Goal: Task Accomplishment & Management: Manage account settings

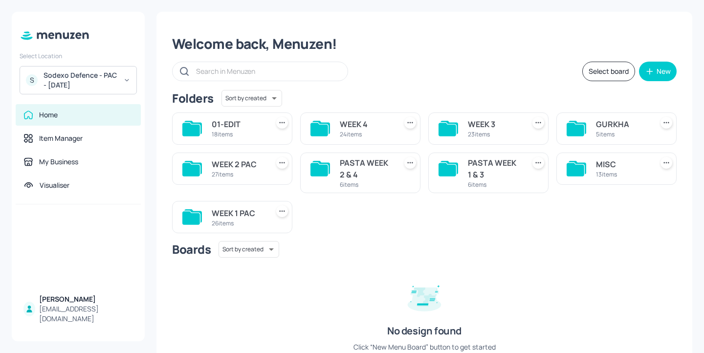
click at [368, 128] on div "WEEK 4" at bounding box center [366, 124] width 53 height 12
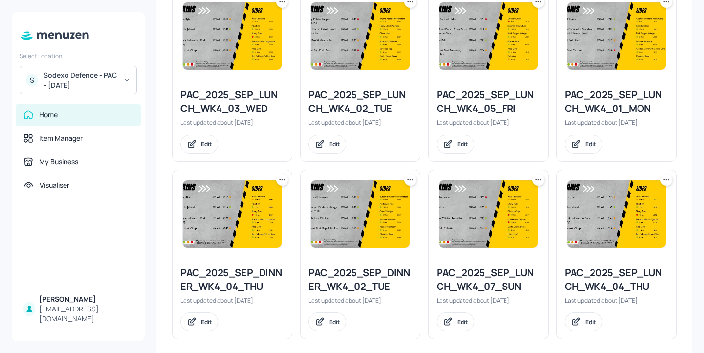
scroll to position [956, 0]
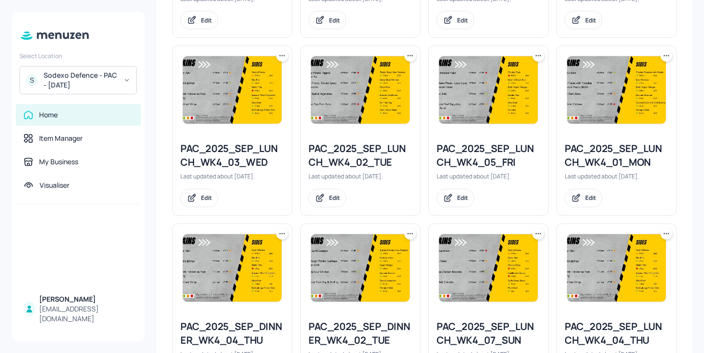
click at [542, 55] on div at bounding box center [488, 90] width 119 height 88
click at [536, 57] on icon at bounding box center [538, 56] width 10 height 10
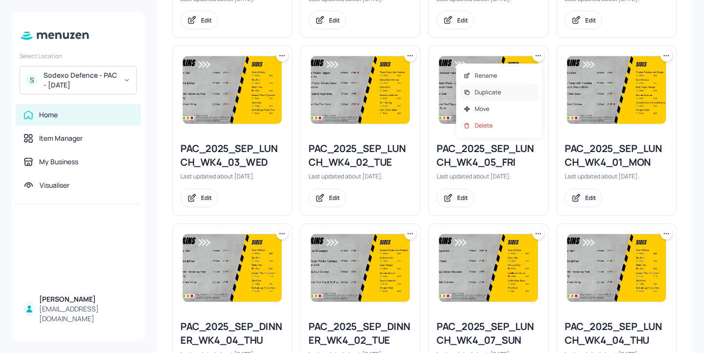
click at [520, 87] on div "Duplicate" at bounding box center [499, 92] width 78 height 17
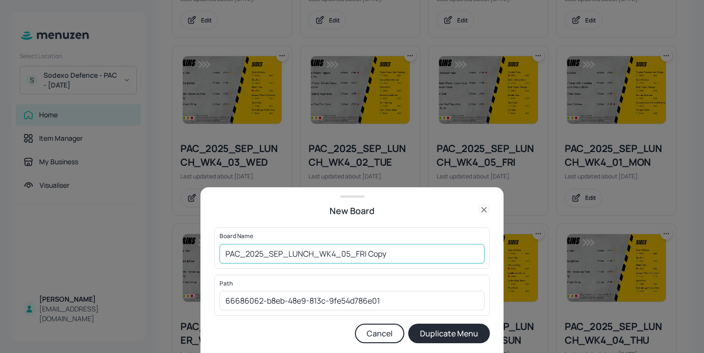
click at [225, 253] on input "PAC_2025_SEP_LUNCH_WK4_05_FRI Copy" at bounding box center [351, 254] width 265 height 20
drag, startPoint x: 428, startPoint y: 254, endPoint x: 388, endPoint y: 254, distance: 39.6
click at [388, 254] on input "01ed-PAC_2025_SEP_LUNCH_WK4_05_FRI Copy" at bounding box center [351, 254] width 265 height 20
type input "01ed-PAC_2025_SEP_LUNCH_WK4_05_FRI-20251003"
click at [441, 329] on button "Duplicate Menu" at bounding box center [449, 334] width 82 height 20
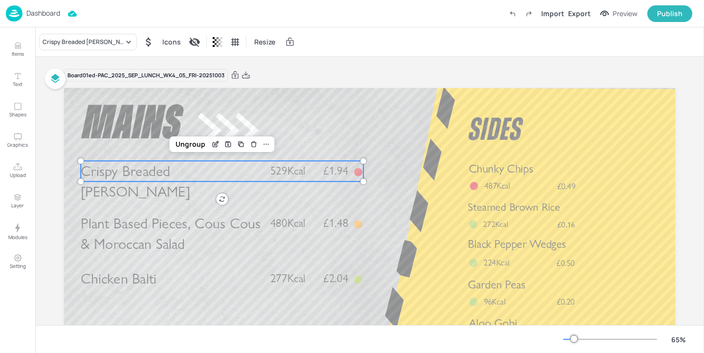
click at [216, 170] on p "Crispy Breaded Hake" at bounding box center [171, 181] width 181 height 41
click at [87, 43] on div "Crispy Breaded Hake" at bounding box center [83, 42] width 81 height 9
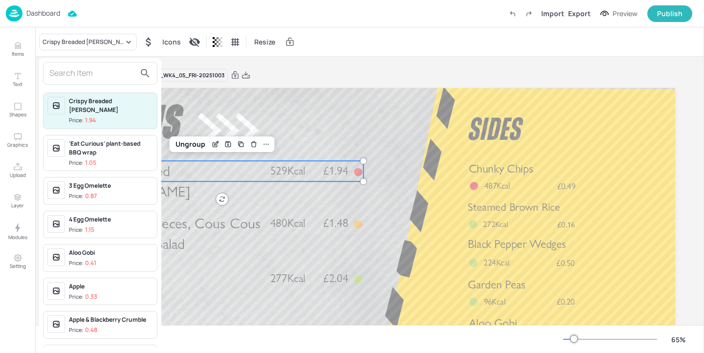
click at [86, 69] on input "text" at bounding box center [92, 73] width 86 height 16
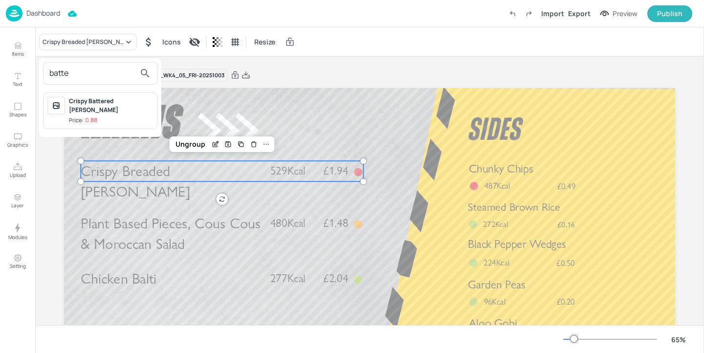
type input "batte"
click at [115, 102] on div "Crispy Battered Pollock" at bounding box center [111, 106] width 84 height 18
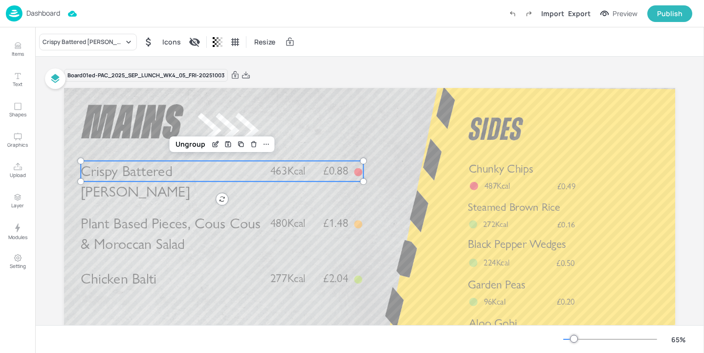
click at [424, 82] on div "Board 01ed-PAC_2025_SEP_LUNCH_WK4_05_FRI-20251003 Crispy Battered Pollock £0.88…" at bounding box center [369, 262] width 611 height 388
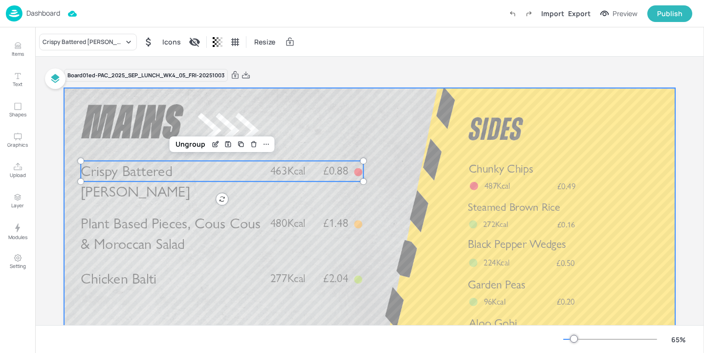
click at [414, 108] on div at bounding box center [369, 260] width 611 height 344
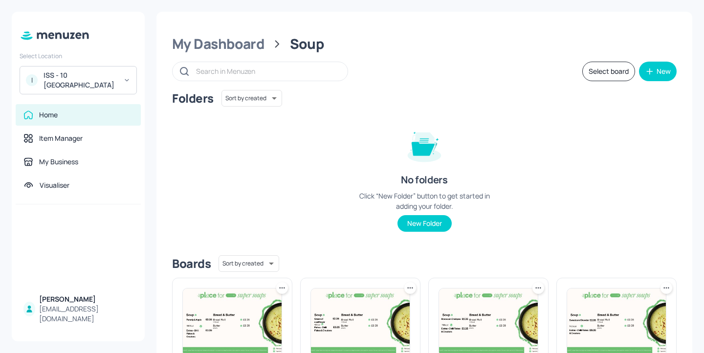
click at [247, 54] on div "My Dashboard Soup Select board New Folders Sort by created id ​ No folders Clic…" at bounding box center [424, 330] width 536 height 637
click at [247, 45] on div "My Dashboard" at bounding box center [218, 44] width 92 height 18
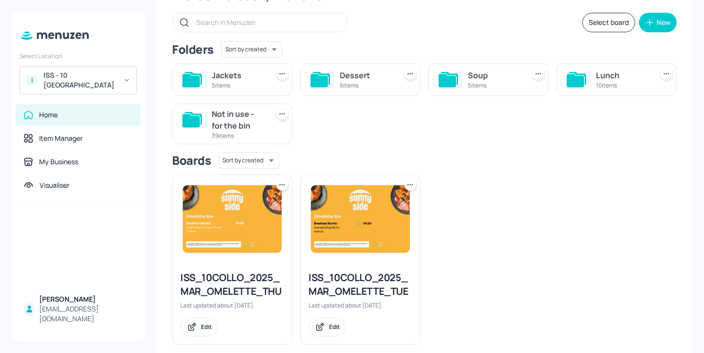
scroll to position [52, 0]
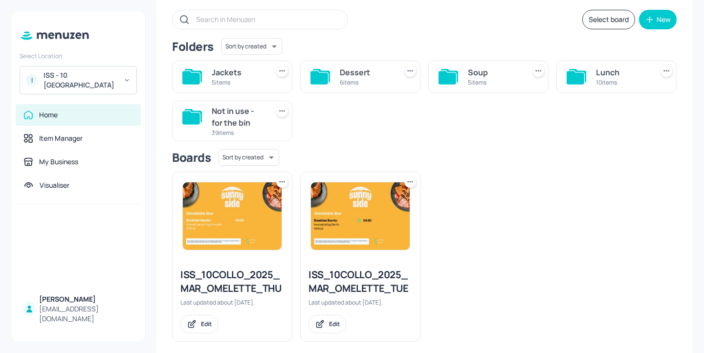
click at [601, 76] on div "Lunch" at bounding box center [622, 72] width 53 height 12
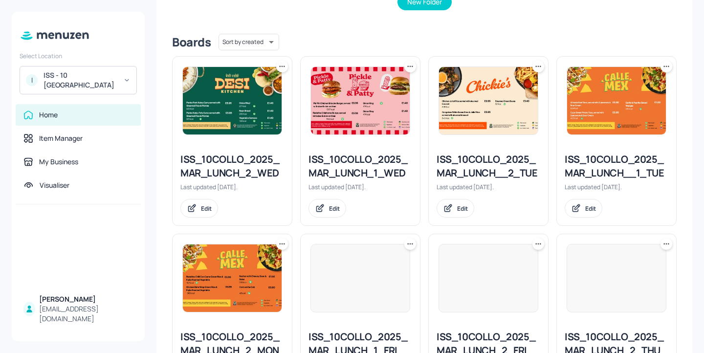
scroll to position [439, 0]
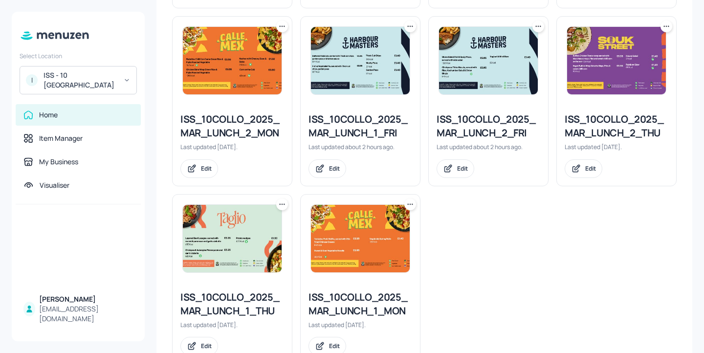
click at [368, 130] on div "ISS_10COLLO_2025_MAR_LUNCH_1_FRI" at bounding box center [360, 125] width 104 height 27
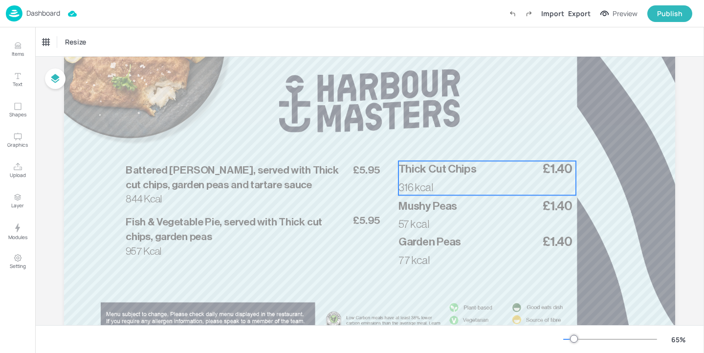
scroll to position [116, 0]
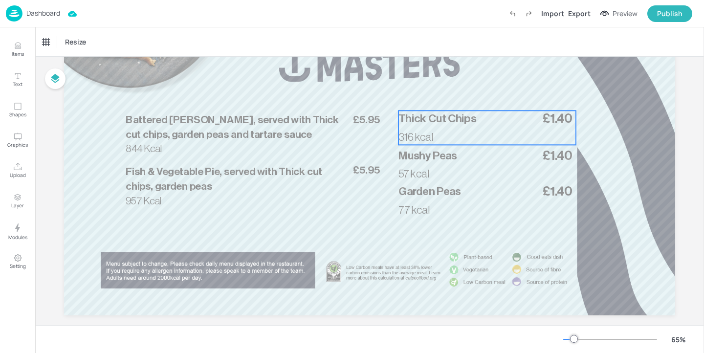
click at [462, 126] on p "Thick Cut Chips" at bounding box center [486, 118] width 177 height 16
click at [478, 90] on icon "Edit Item" at bounding box center [481, 94] width 8 height 8
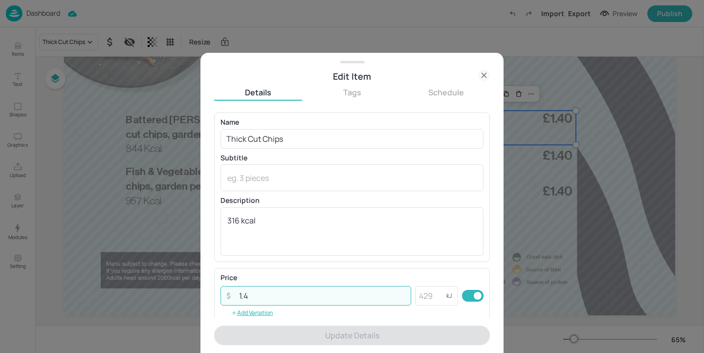
click at [258, 292] on input "1.4" at bounding box center [322, 296] width 178 height 20
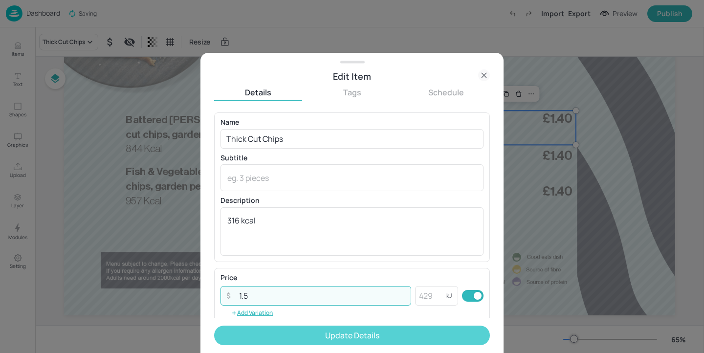
type input "1.5"
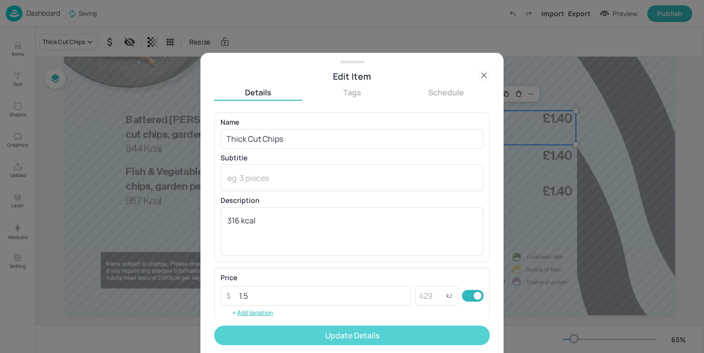
click at [277, 332] on button "Update Details" at bounding box center [352, 336] width 276 height 20
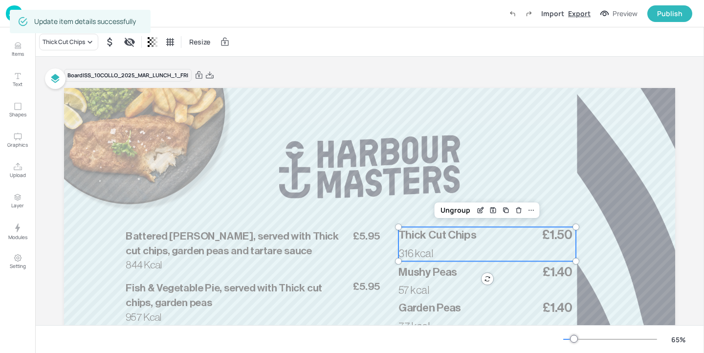
click at [579, 14] on div "Export" at bounding box center [579, 13] width 22 height 10
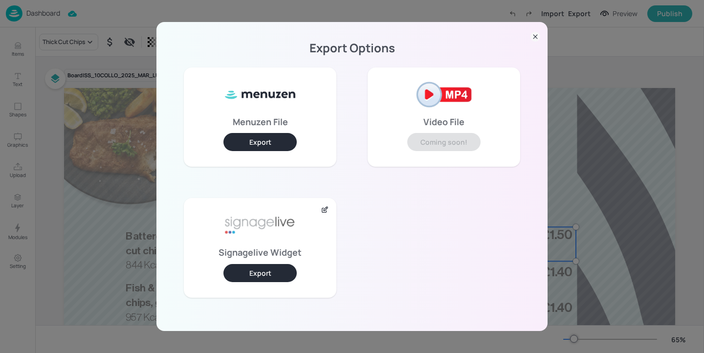
click at [536, 36] on icon at bounding box center [535, 37] width 10 height 10
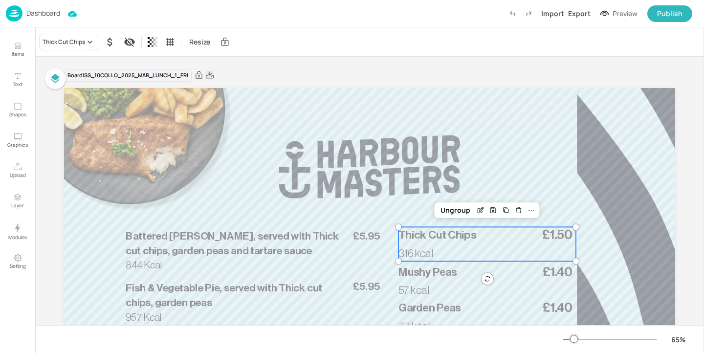
click at [210, 78] on icon at bounding box center [210, 74] width 8 height 7
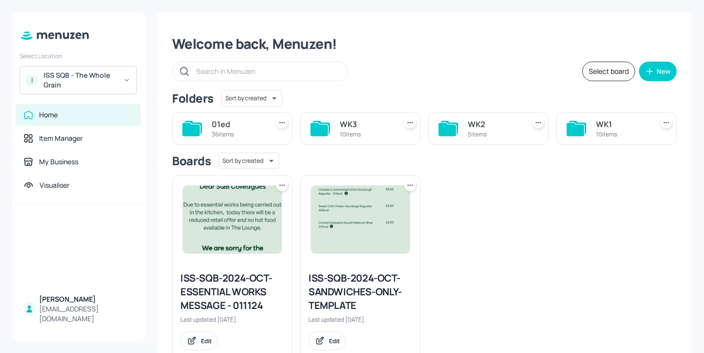
click at [490, 135] on div "5 items" at bounding box center [494, 134] width 53 height 8
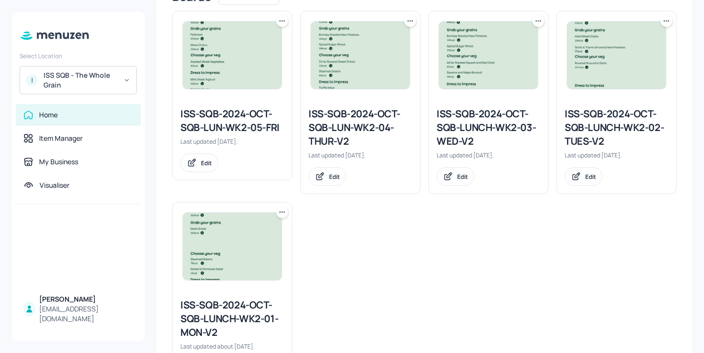
scroll to position [239, 0]
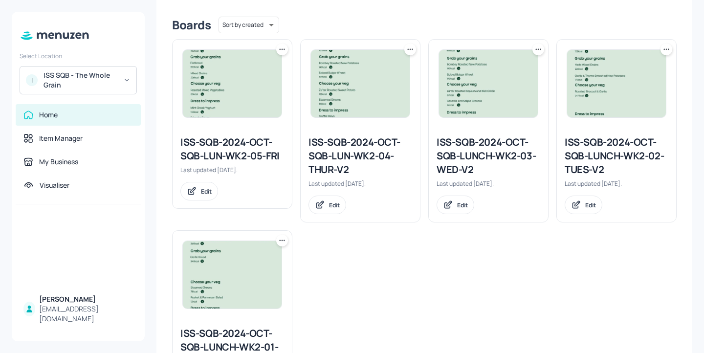
click at [234, 152] on div "ISS-SQB-2024-OCT-SQB-LUN-WK2-05-FRI" at bounding box center [232, 148] width 104 height 27
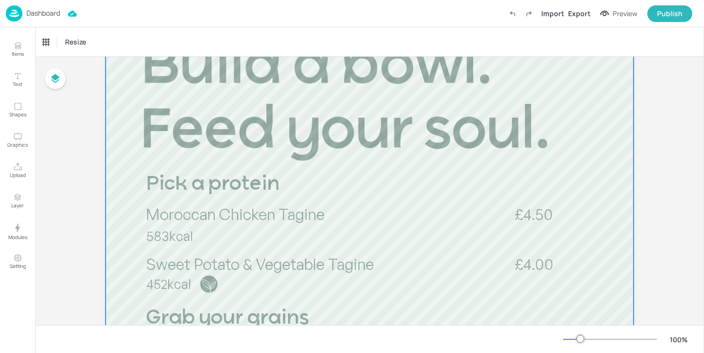
scroll to position [122, 0]
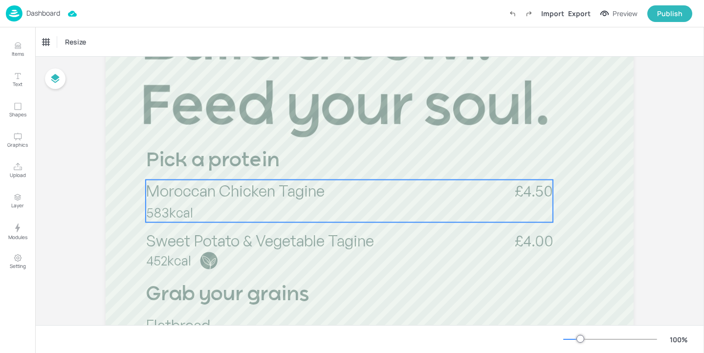
click at [280, 198] on span "Moroccan Chicken Tagine" at bounding box center [235, 191] width 179 height 20
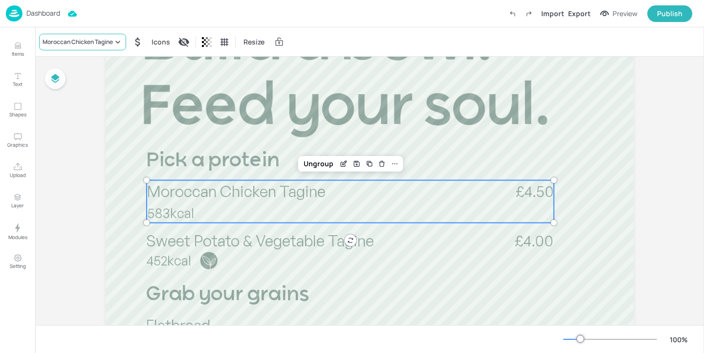
click at [100, 40] on div "Moroccan Chicken Tagine" at bounding box center [78, 42] width 70 height 9
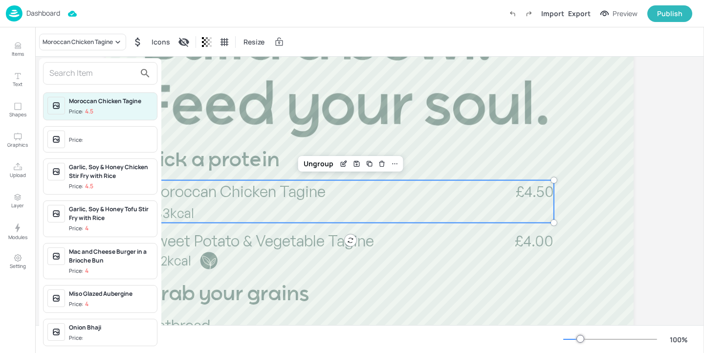
click at [89, 71] on input "text" at bounding box center [92, 73] width 86 height 16
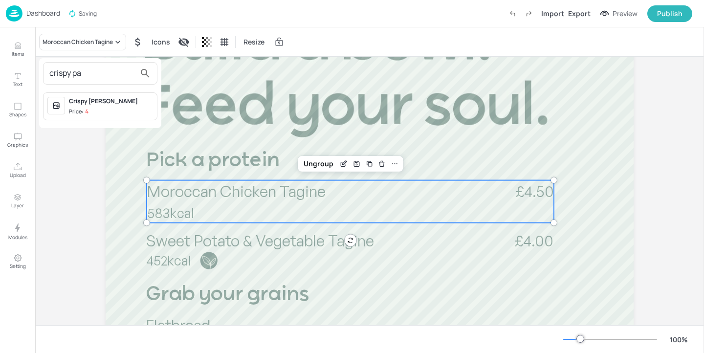
type input "crispy pa"
click at [122, 111] on span "Price: 4" at bounding box center [111, 112] width 84 height 8
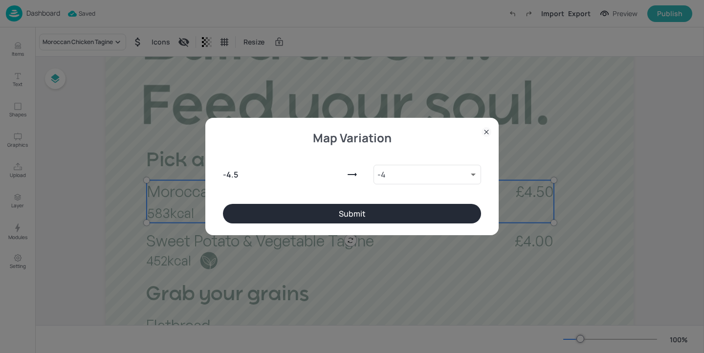
click at [293, 219] on button "Submit" at bounding box center [352, 214] width 258 height 20
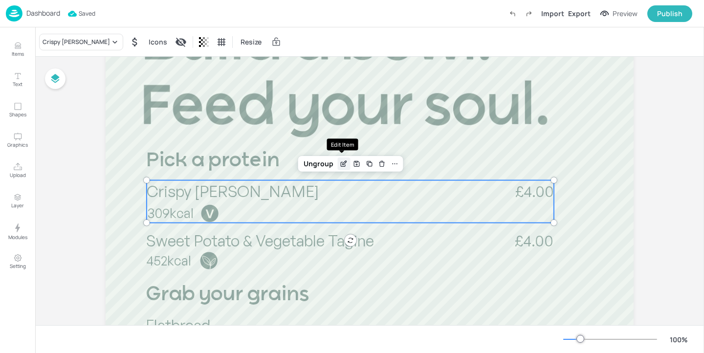
click at [341, 165] on icon "Edit Item" at bounding box center [343, 164] width 4 height 4
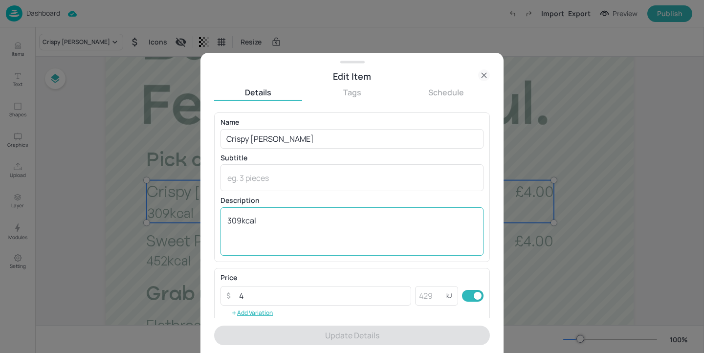
scroll to position [157, 0]
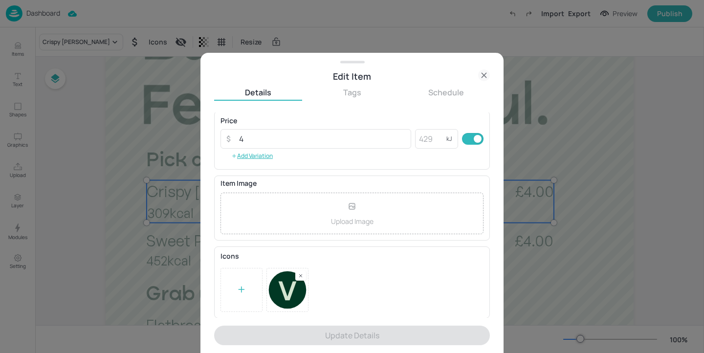
click at [298, 272] on rect at bounding box center [300, 275] width 7 height 7
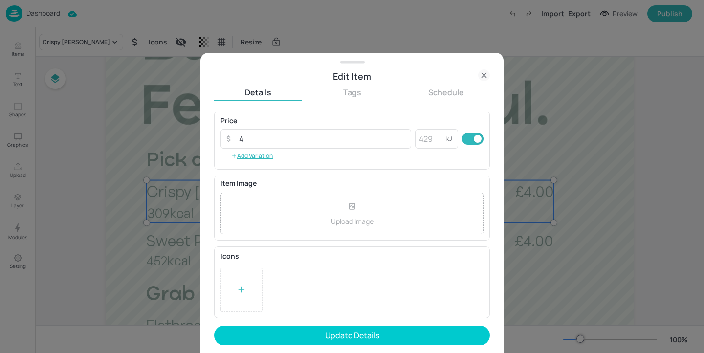
scroll to position [5, 0]
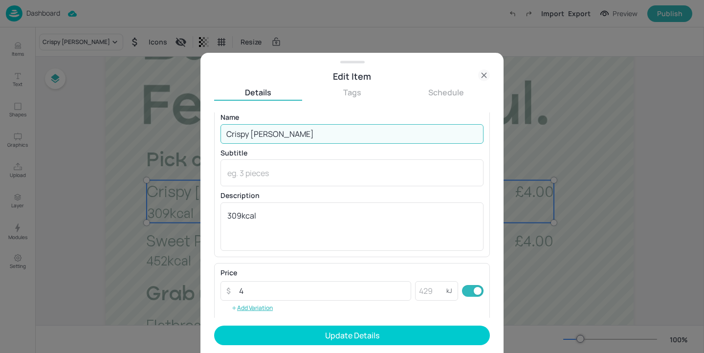
drag, startPoint x: 300, startPoint y: 132, endPoint x: 273, endPoint y: 132, distance: 26.4
click at [273, 132] on input "Crispy Panko Brie" at bounding box center [351, 134] width 263 height 20
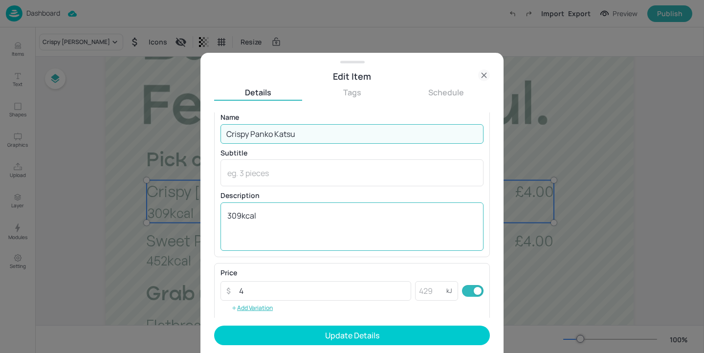
type input "Crispy Panko Katsu"
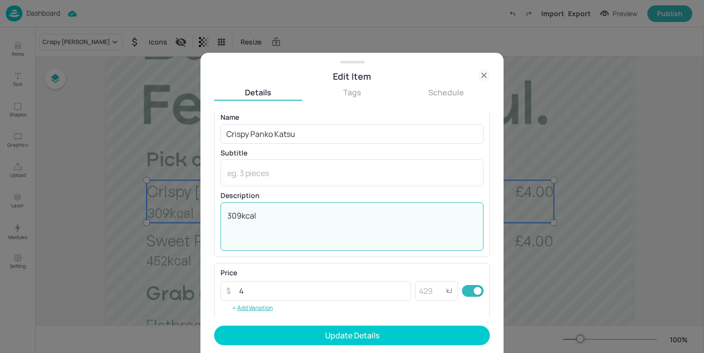
drag, startPoint x: 241, startPoint y: 214, endPoint x: 215, endPoint y: 214, distance: 26.9
click at [215, 214] on div "Name Crispy Panko Katsu ​ Subtitle x ​ Description 309kcal x ​" at bounding box center [352, 182] width 276 height 149
type textarea "477kcal"
click at [307, 298] on input "4" at bounding box center [322, 291] width 178 height 20
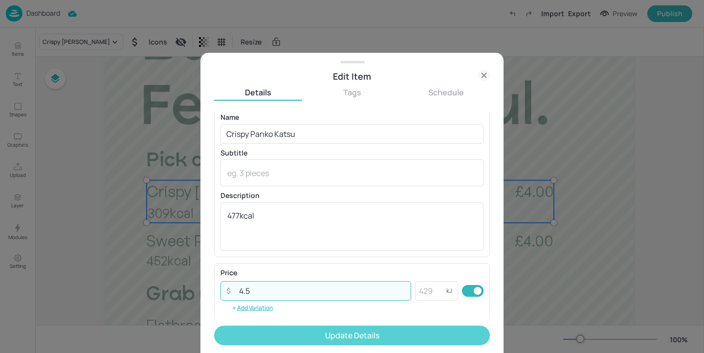
type input "4.5"
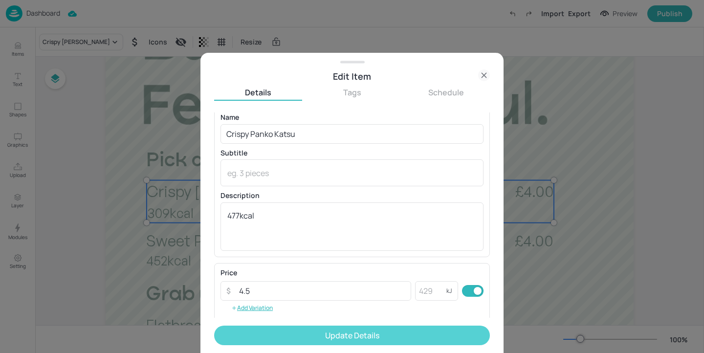
click at [295, 328] on button "Update Details" at bounding box center [352, 336] width 276 height 20
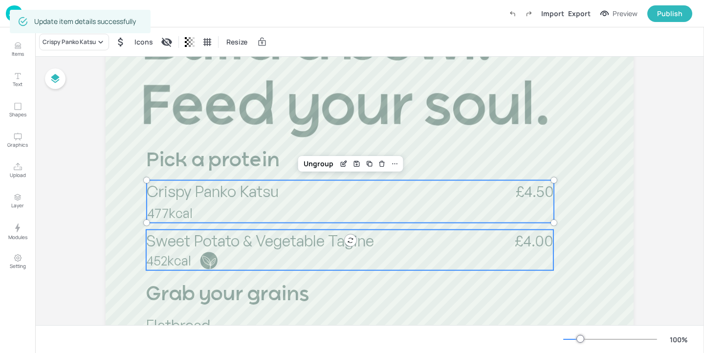
click at [240, 248] on span "Sweet Potato & Vegetable Tagine" at bounding box center [260, 241] width 228 height 20
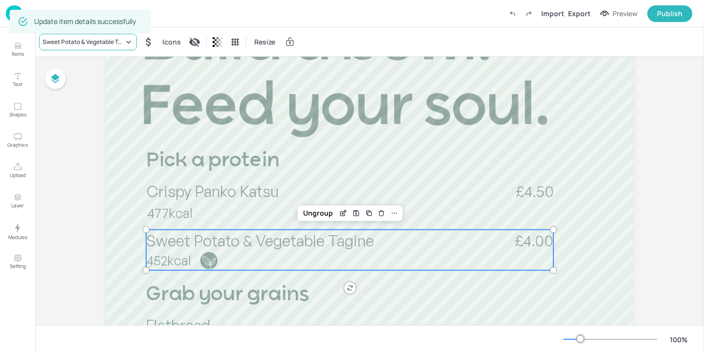
click at [103, 44] on div "Sweet Potato & Vegetable Tagine" at bounding box center [83, 42] width 81 height 9
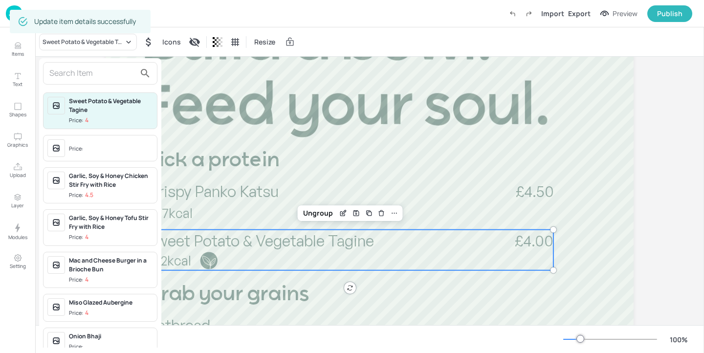
click at [77, 71] on input "text" at bounding box center [92, 73] width 86 height 16
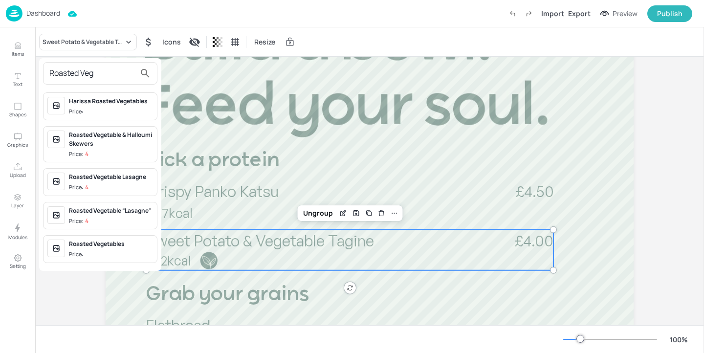
type input "Roasted Veg"
click at [110, 208] on div "Roasted Vegetable “Lasagne”" at bounding box center [111, 210] width 84 height 9
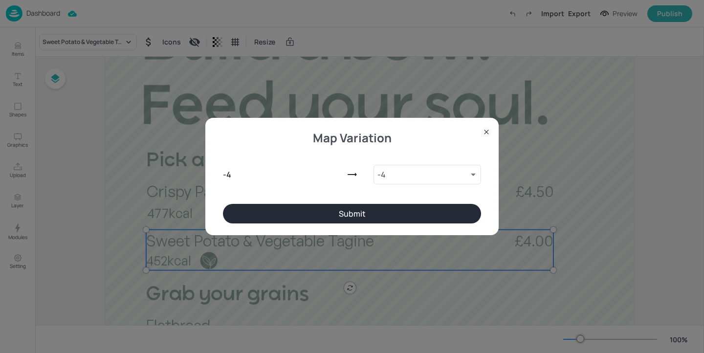
click at [395, 208] on button "Submit" at bounding box center [352, 214] width 258 height 20
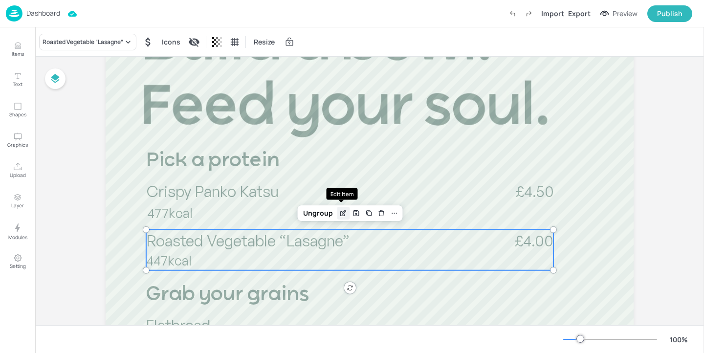
click at [343, 214] on icon "Edit Item" at bounding box center [342, 213] width 4 height 4
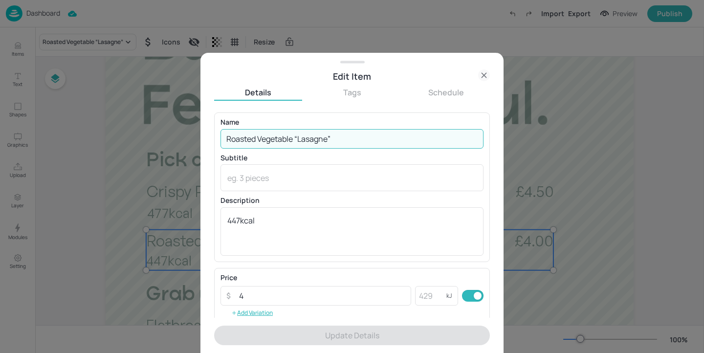
drag, startPoint x: 350, startPoint y: 136, endPoint x: 296, endPoint y: 137, distance: 53.8
click at [296, 137] on input "Roasted Vegetable “Lasagne”" at bounding box center [351, 139] width 263 height 20
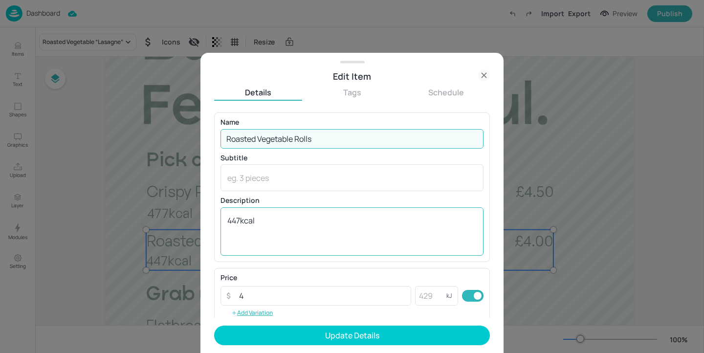
type input "Roasted Vegetable Rolls"
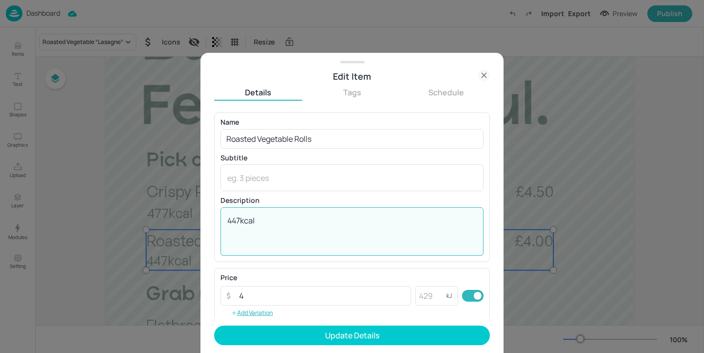
drag, startPoint x: 239, startPoint y: 218, endPoint x: 202, endPoint y: 218, distance: 36.7
click at [202, 218] on div "Edit Item Details Tags Schedule Name Roasted Vegetable Rolls ​ Subtitle x ​ Des…" at bounding box center [351, 203] width 303 height 300
type textarea "90kcal"
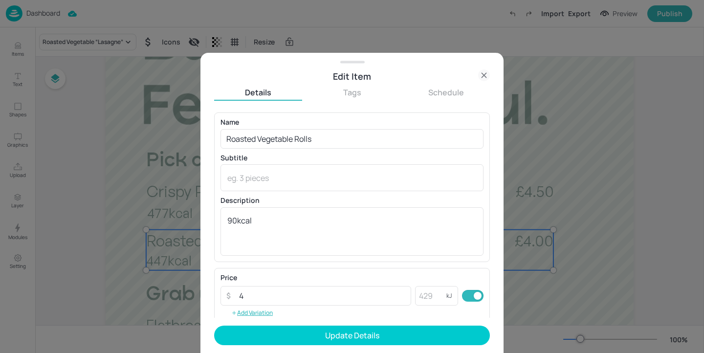
click at [270, 268] on div "Price ​ 4 ​ kJ ​ Add Variation" at bounding box center [352, 297] width 276 height 59
click at [287, 274] on div "Price" at bounding box center [351, 277] width 263 height 7
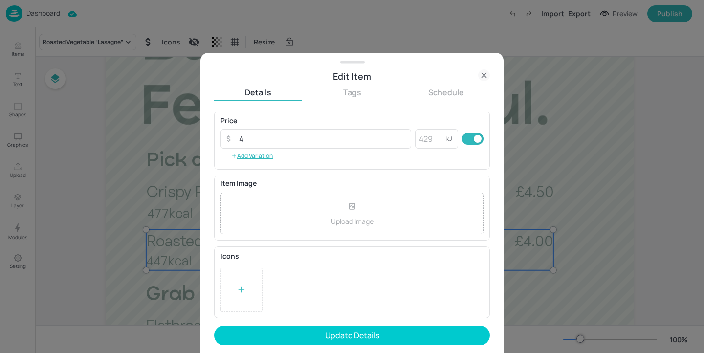
click at [234, 276] on div at bounding box center [241, 290] width 42 height 44
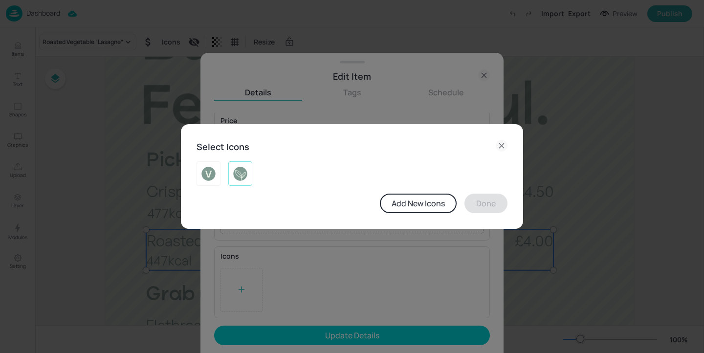
click at [243, 170] on img at bounding box center [240, 174] width 15 height 16
click at [500, 201] on button "Done" at bounding box center [485, 204] width 43 height 20
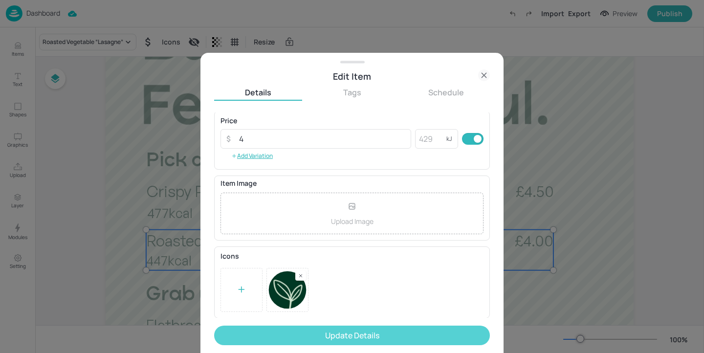
click at [386, 336] on button "Update Details" at bounding box center [352, 336] width 276 height 20
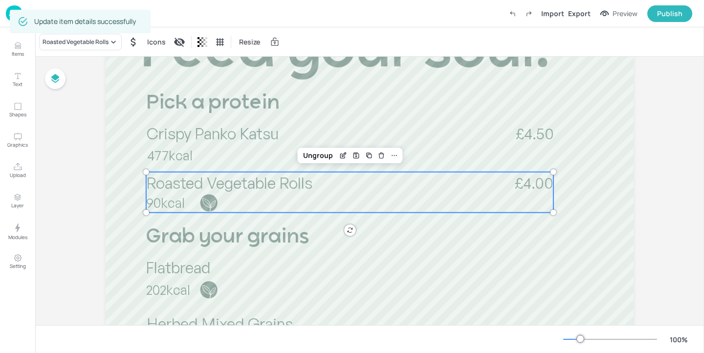
scroll to position [259, 0]
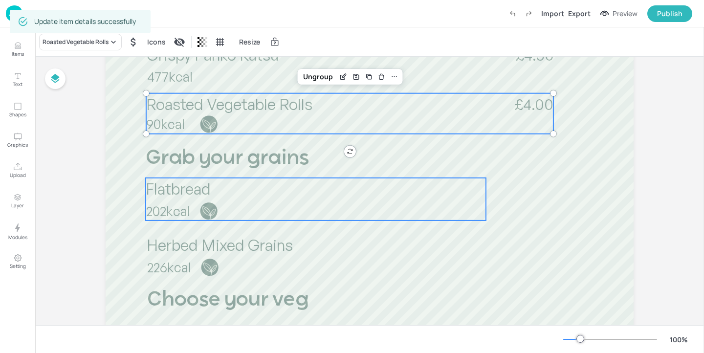
click at [257, 191] on p "Flatbread" at bounding box center [316, 189] width 340 height 22
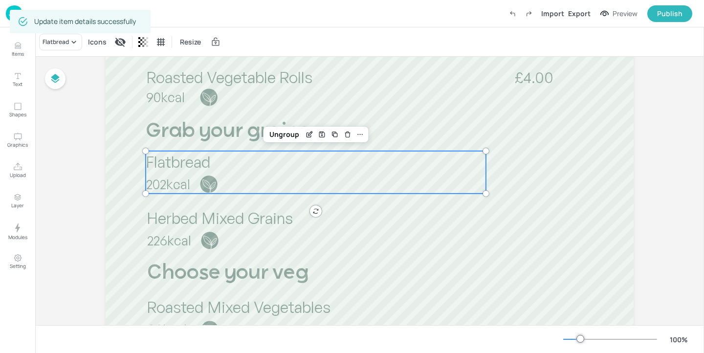
scroll to position [300, 0]
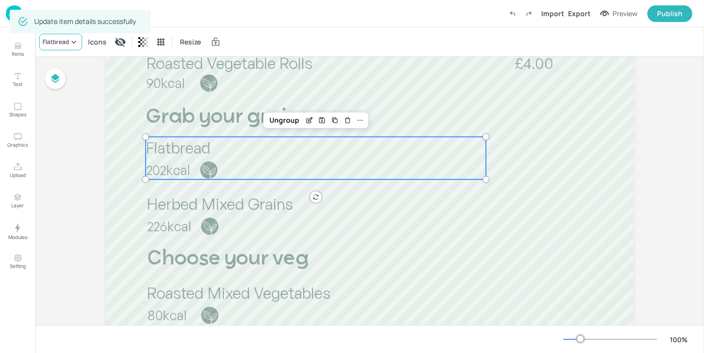
click at [69, 42] on icon at bounding box center [74, 42] width 10 height 10
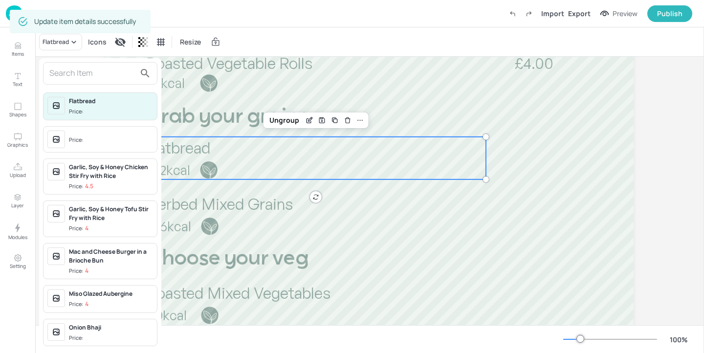
click at [100, 65] on div at bounding box center [100, 73] width 114 height 22
click at [99, 66] on input "text" at bounding box center [92, 73] width 86 height 16
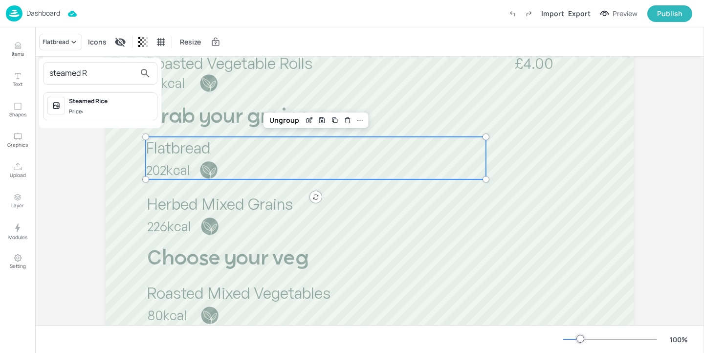
type input "steamed R"
click at [128, 97] on div "Steamed Rice" at bounding box center [111, 101] width 84 height 9
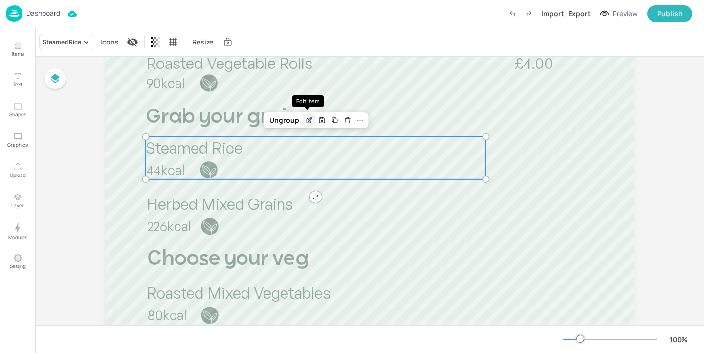
click at [308, 120] on icon "Edit Item" at bounding box center [310, 119] width 4 height 4
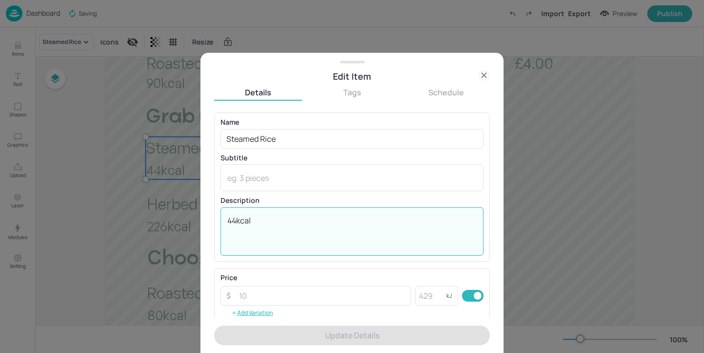
drag, startPoint x: 239, startPoint y: 220, endPoint x: 222, endPoint y: 220, distance: 16.6
click at [222, 220] on div "44kcal x ​" at bounding box center [351, 231] width 263 height 48
click at [235, 221] on textarea "44kcal" at bounding box center [351, 231] width 249 height 32
drag, startPoint x: 236, startPoint y: 221, endPoint x: 225, endPoint y: 221, distance: 11.2
click at [225, 221] on div "44kcal x ​" at bounding box center [351, 231] width 263 height 48
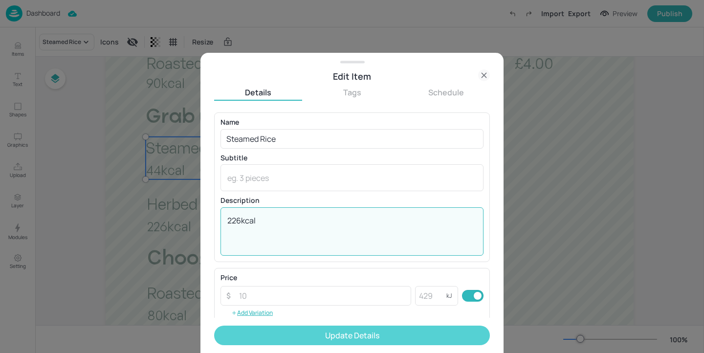
type textarea "226kcal"
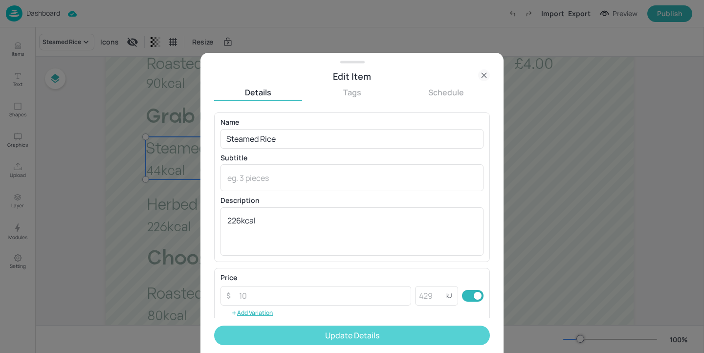
click at [312, 338] on button "Update Details" at bounding box center [352, 336] width 276 height 20
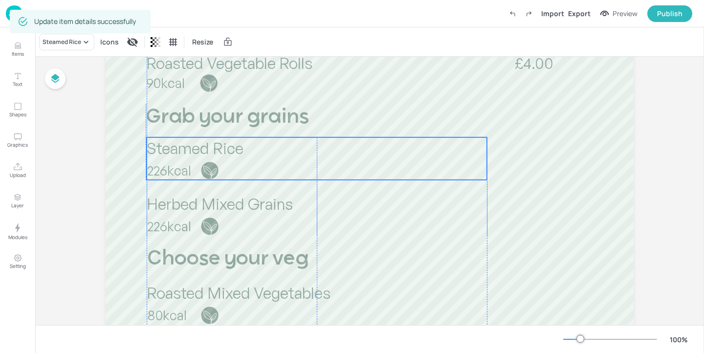
click at [189, 168] on span "226kcal" at bounding box center [169, 170] width 44 height 16
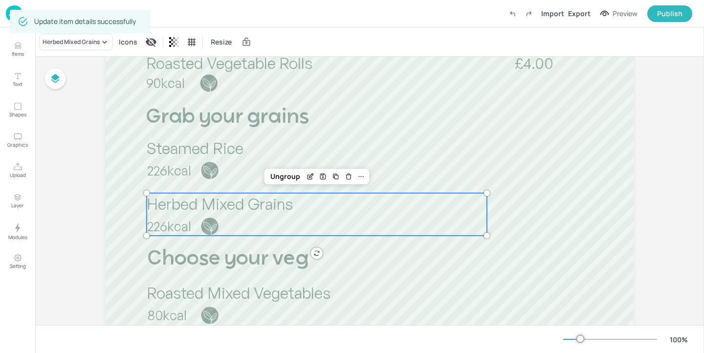
click at [181, 222] on span "226kcal" at bounding box center [169, 226] width 44 height 16
click at [87, 46] on div "Herbed Mixed Grains" at bounding box center [76, 42] width 74 height 17
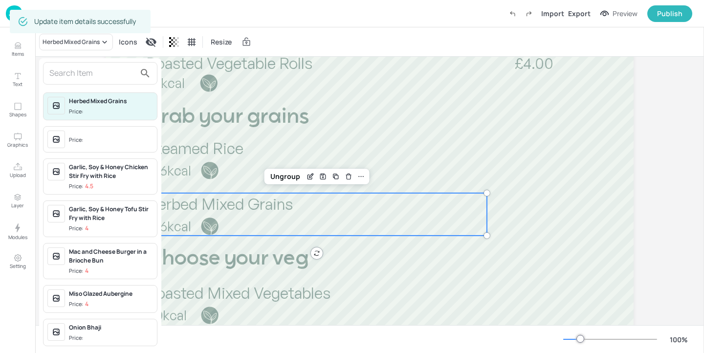
click at [90, 75] on input "text" at bounding box center [92, 73] width 86 height 16
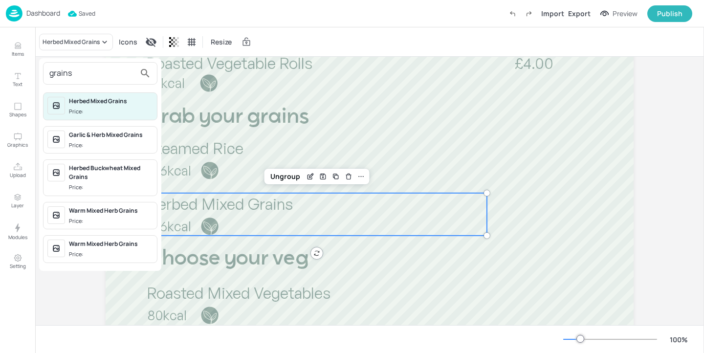
type input "grains"
click at [24, 47] on div at bounding box center [352, 176] width 704 height 353
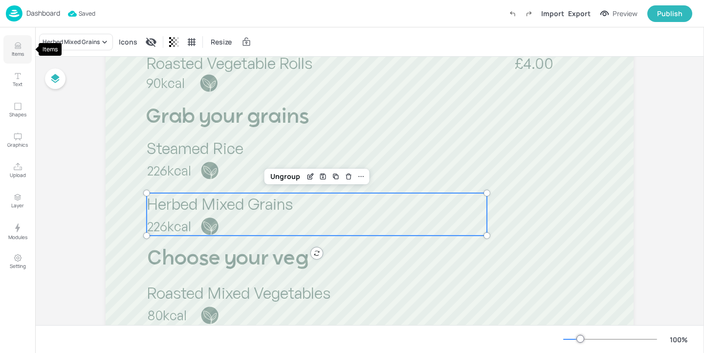
click at [17, 47] on icon "Items" at bounding box center [18, 47] width 6 height 1
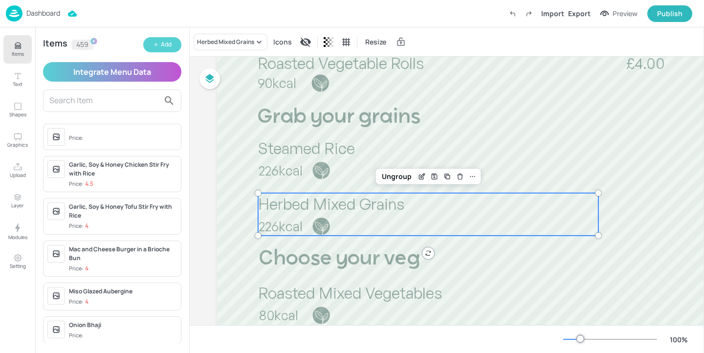
click at [168, 43] on div "Add" at bounding box center [166, 44] width 11 height 9
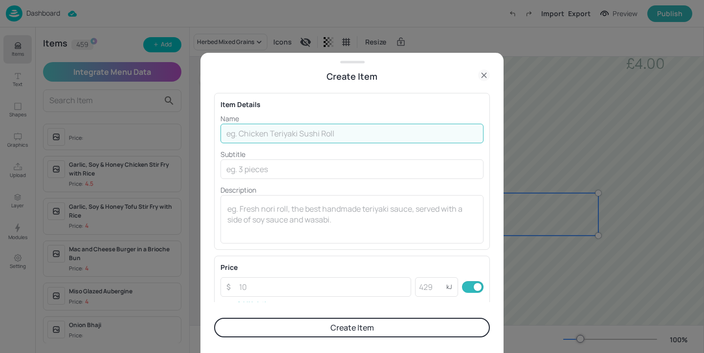
click at [300, 138] on input "text" at bounding box center [351, 134] width 263 height 20
